Goal: Understand process/instructions: Learn how to perform a task or action

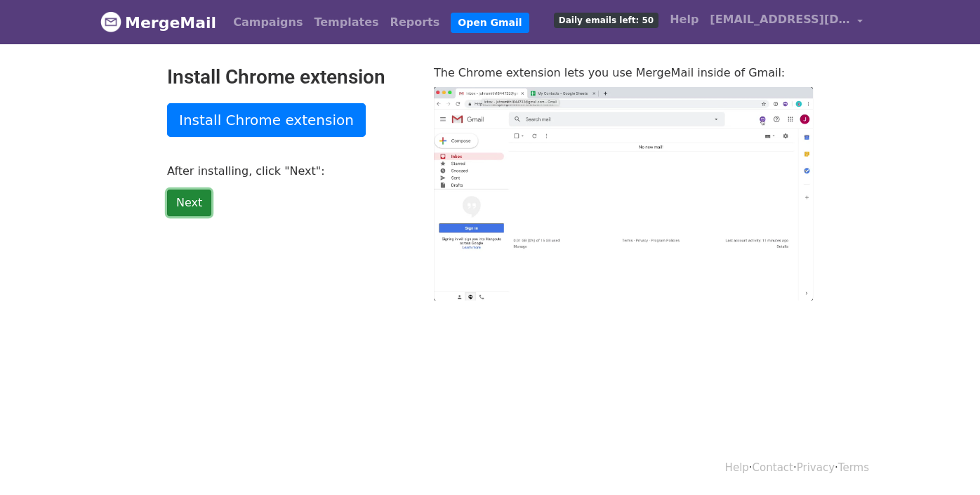
click at [188, 204] on link "Next" at bounding box center [189, 203] width 44 height 27
type input "18.4"
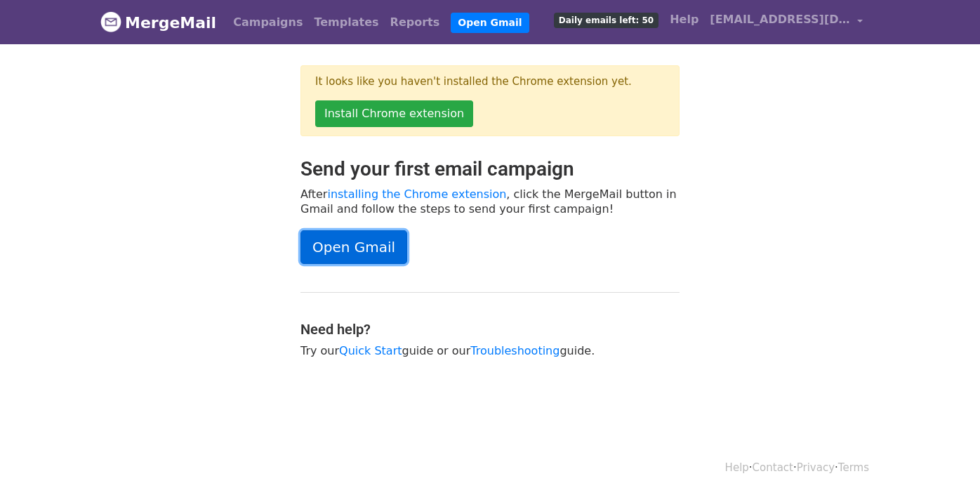
click at [354, 247] on link "Open Gmail" at bounding box center [353, 247] width 107 height 34
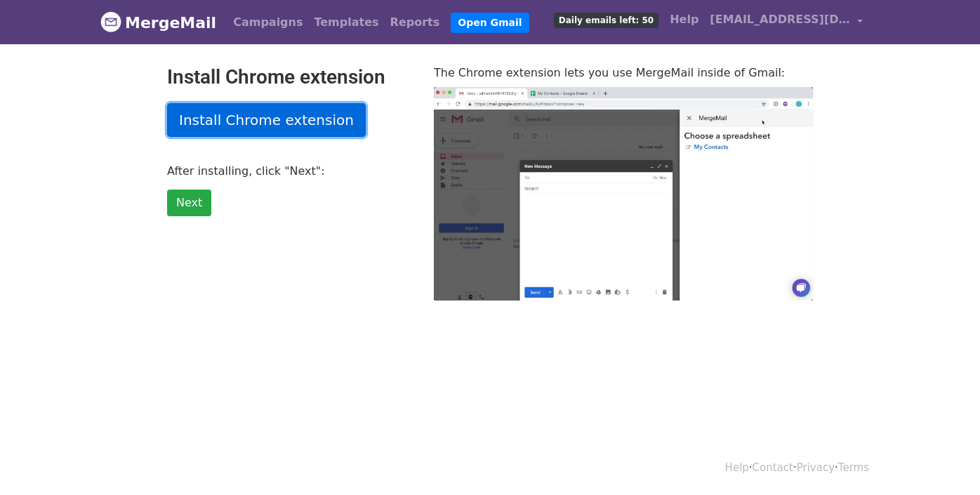
click at [277, 115] on link "Install Chrome extension" at bounding box center [266, 120] width 199 height 34
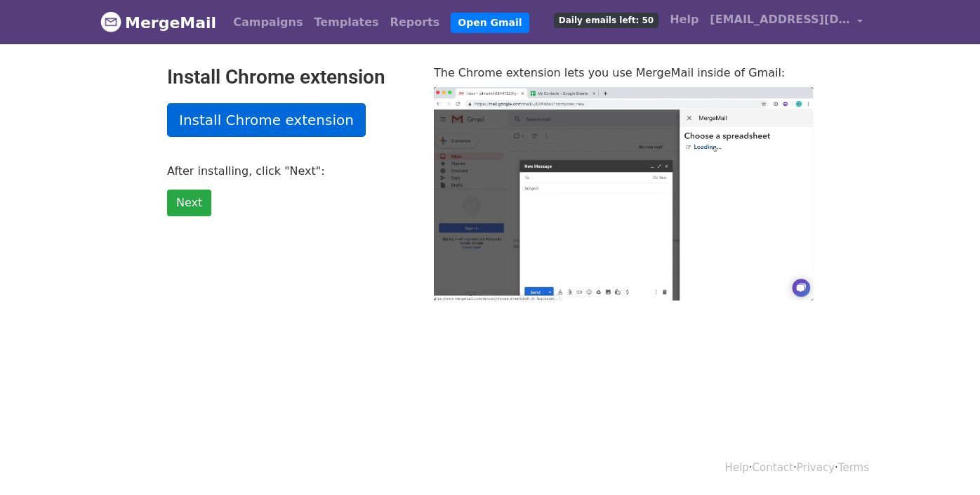
type input "15.36"
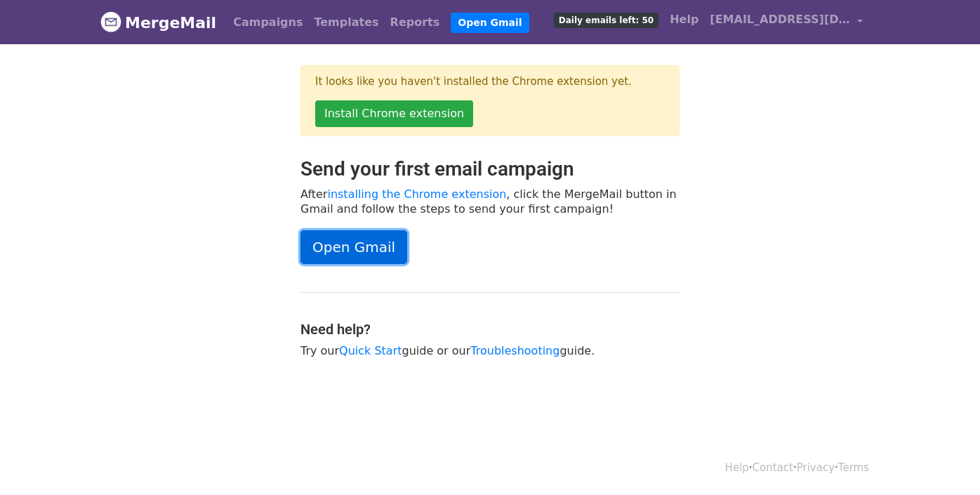
click at [343, 251] on link "Open Gmail" at bounding box center [353, 247] width 107 height 34
